Goal: Task Accomplishment & Management: Complete application form

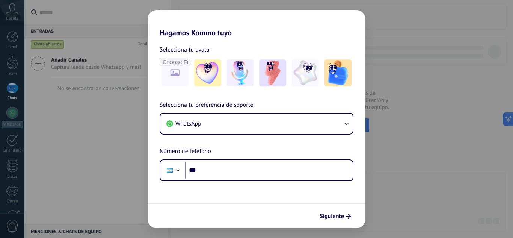
click at [357, 66] on div "Selecciona tu avatar" at bounding box center [257, 67] width 218 height 44
click at [126, 187] on div "Hagamos Kommo tuyo Selecciona tu avatar Selecciona tu preferencia de soporte Wh…" at bounding box center [256, 119] width 513 height 238
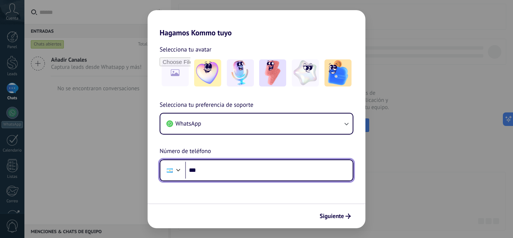
click at [312, 163] on input "***" at bounding box center [269, 170] width 168 height 17
type input "**********"
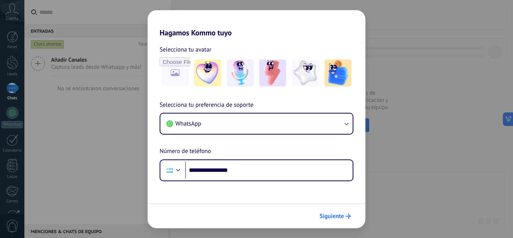
click at [345, 213] on button "Siguiente" at bounding box center [335, 216] width 38 height 13
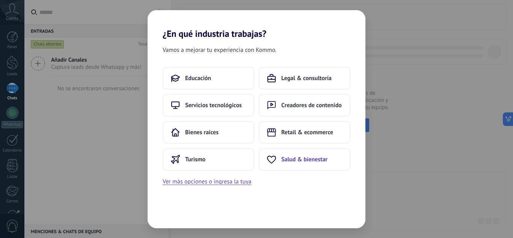
click at [295, 157] on button "Salud & bienestar" at bounding box center [305, 159] width 92 height 23
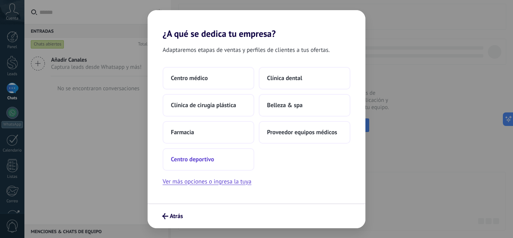
click at [233, 159] on button "Centro deportivo" at bounding box center [209, 159] width 92 height 23
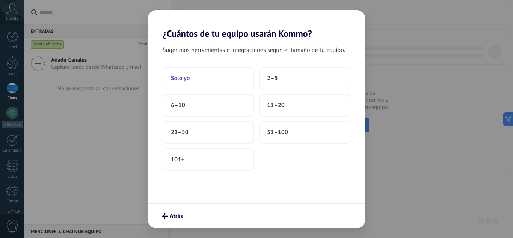
click at [230, 85] on button "Solo yo" at bounding box center [209, 78] width 92 height 23
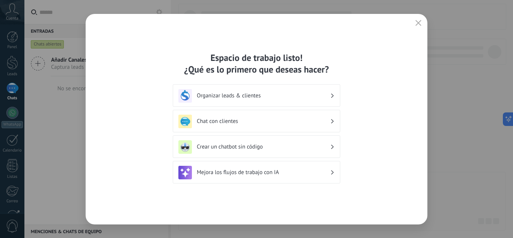
click at [282, 103] on div "Organizar leads & clientes" at bounding box center [257, 95] width 168 height 23
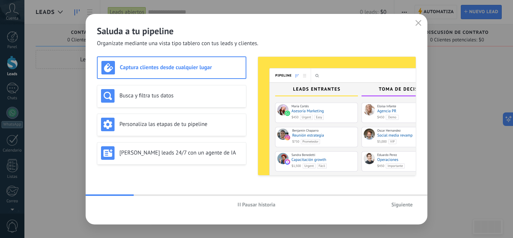
click at [418, 27] on button "button" at bounding box center [419, 23] width 10 height 11
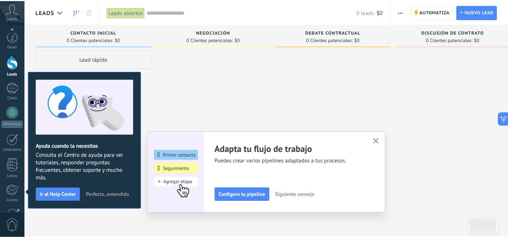
scroll to position [75, 0]
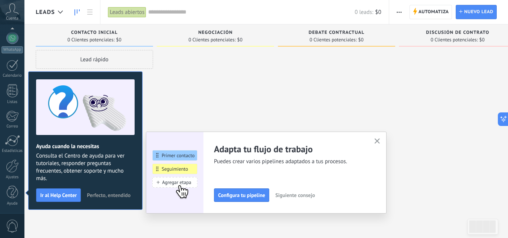
click at [380, 141] on icon "button" at bounding box center [377, 141] width 6 height 6
